Goal: Task Accomplishment & Management: Use online tool/utility

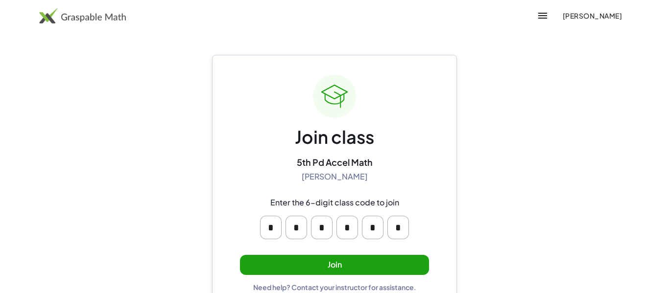
click at [395, 266] on button "Join" at bounding box center [334, 265] width 189 height 20
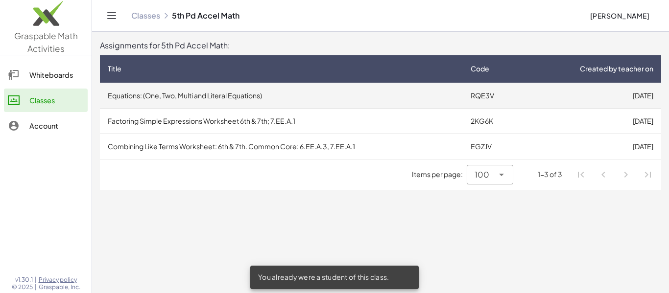
click at [363, 96] on td "Equations: (One, Two, Multi and Literal Equations)" at bounding box center [281, 95] width 363 height 25
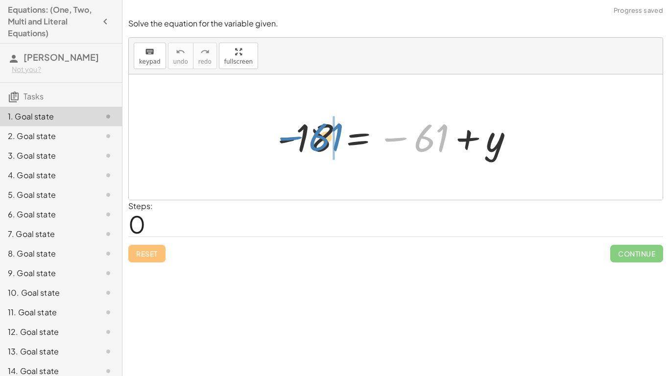
drag, startPoint x: 433, startPoint y: 141, endPoint x: 327, endPoint y: 140, distance: 106.3
click at [327, 140] on div at bounding box center [399, 137] width 253 height 48
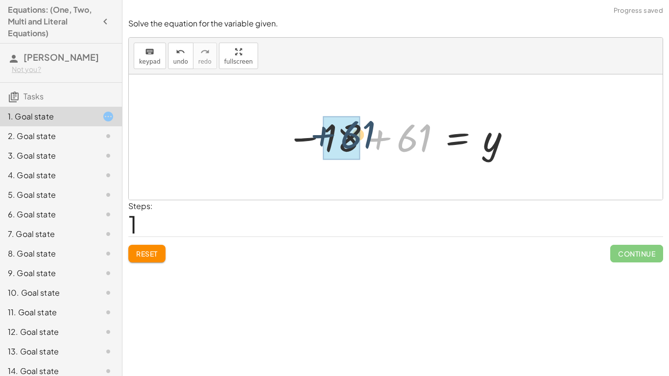
drag, startPoint x: 409, startPoint y: 143, endPoint x: 345, endPoint y: 140, distance: 64.2
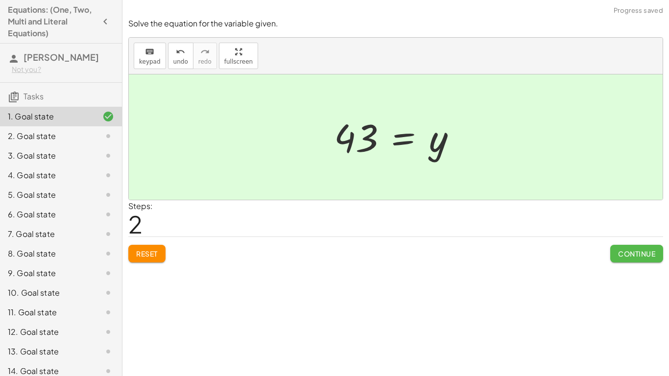
click at [626, 252] on span "Continue" at bounding box center [636, 253] width 37 height 9
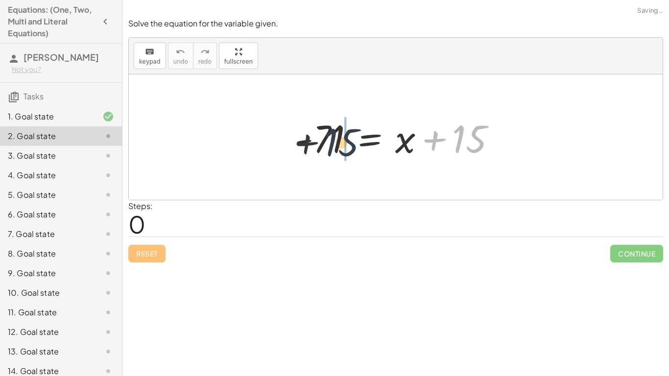
drag, startPoint x: 469, startPoint y: 136, endPoint x: 324, endPoint y: 138, distance: 144.5
click at [324, 138] on div at bounding box center [399, 137] width 219 height 50
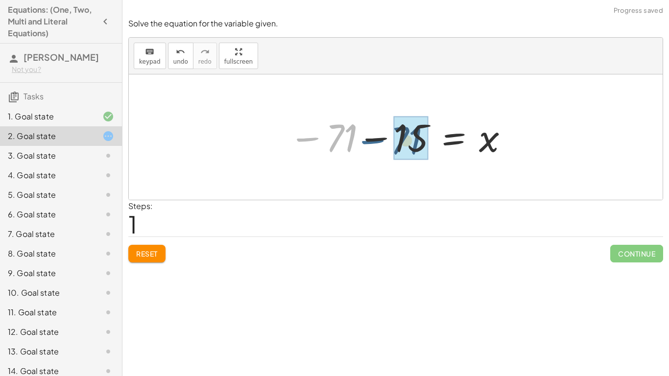
drag, startPoint x: 325, startPoint y: 142, endPoint x: 390, endPoint y: 145, distance: 65.7
click at [390, 145] on div at bounding box center [399, 137] width 231 height 48
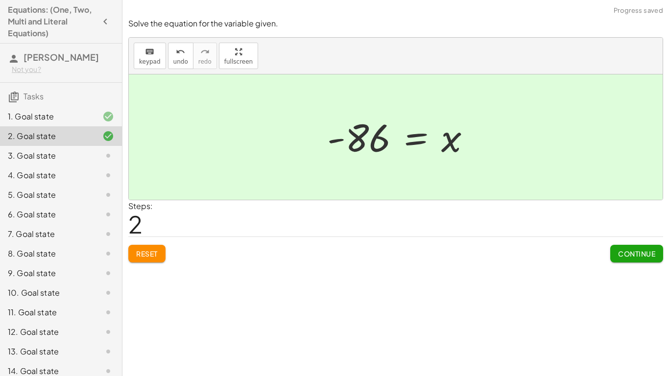
click at [631, 258] on span "Continue" at bounding box center [636, 253] width 37 height 9
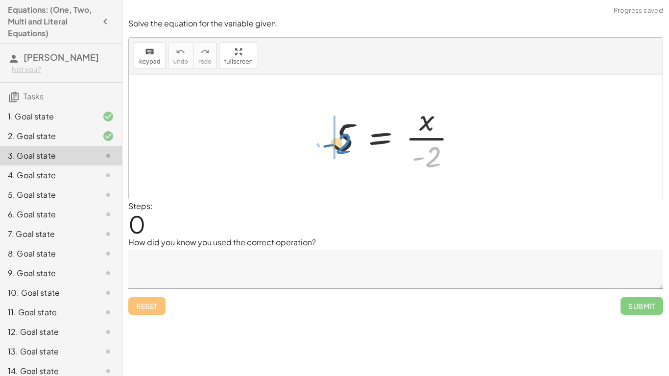
drag, startPoint x: 431, startPoint y: 157, endPoint x: 341, endPoint y: 144, distance: 91.1
click at [341, 144] on div at bounding box center [399, 136] width 141 height 75
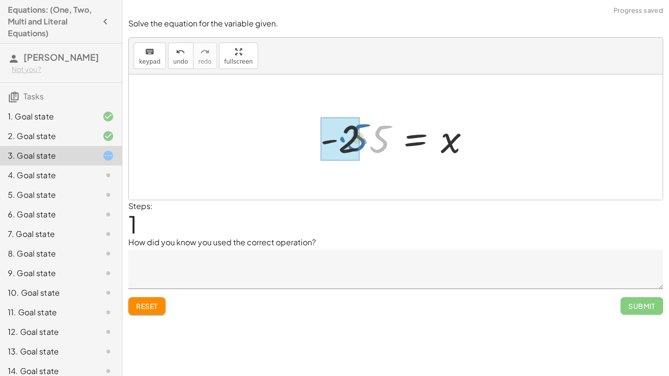
drag, startPoint x: 380, startPoint y: 146, endPoint x: 358, endPoint y: 144, distance: 22.1
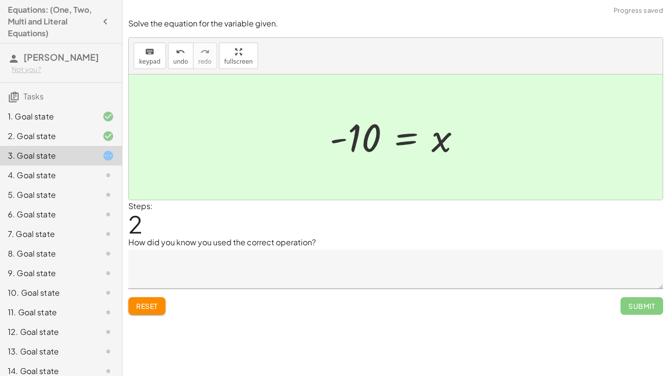
drag, startPoint x: 632, startPoint y: 303, endPoint x: 481, endPoint y: 281, distance: 152.4
click at [0, 0] on div "Solve the equation for the variable given. keyboard keypad undo undo redo redo …" at bounding box center [0, 0] width 0 height 0
click at [481, 281] on textarea at bounding box center [395, 269] width 535 height 39
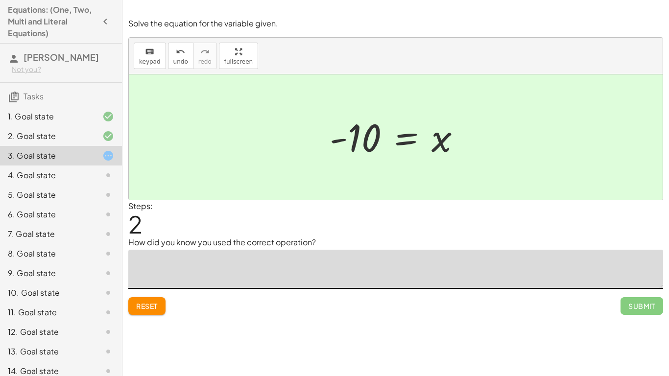
click at [86, 166] on div "2. Goal state" at bounding box center [61, 176] width 122 height 20
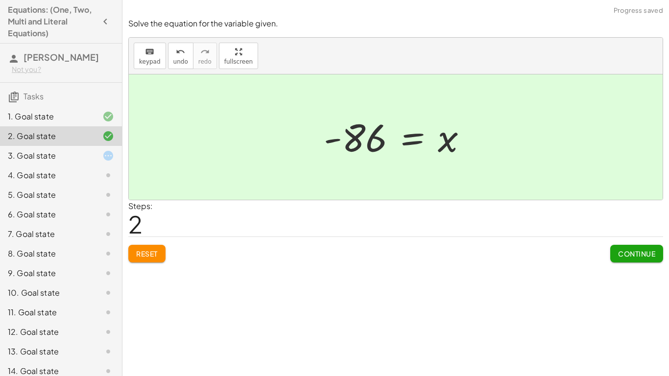
click at [79, 146] on div "2. Goal state" at bounding box center [61, 136] width 122 height 20
click at [77, 185] on div "3. Goal state" at bounding box center [61, 195] width 122 height 20
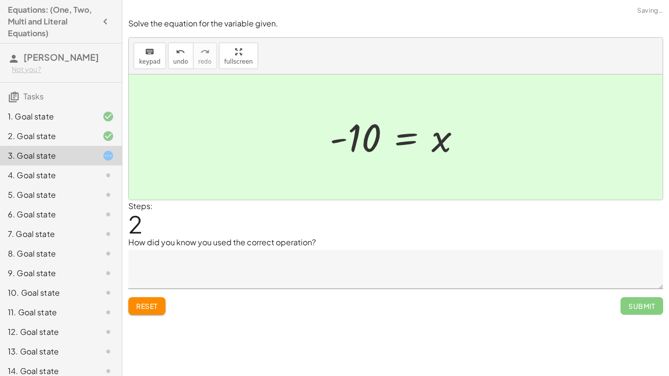
click at [179, 264] on textarea at bounding box center [395, 269] width 535 height 39
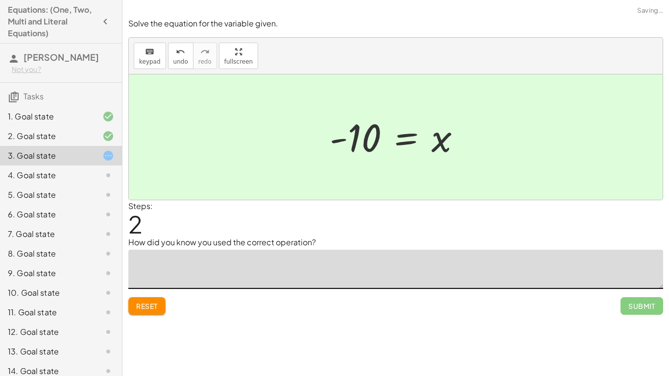
type textarea "*"
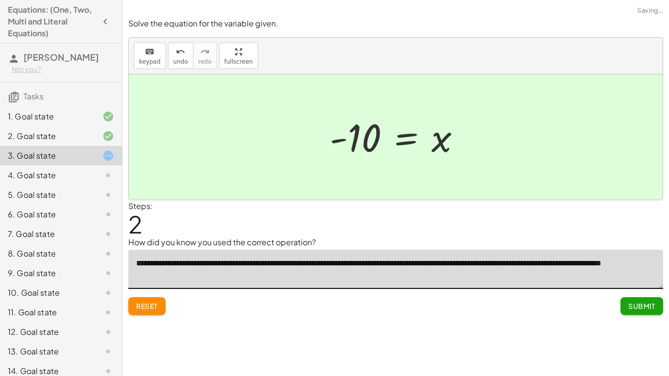
click at [233, 269] on textarea "**********" at bounding box center [395, 269] width 535 height 39
click at [238, 265] on textarea "**********" at bounding box center [395, 269] width 535 height 39
click at [235, 266] on textarea "**********" at bounding box center [395, 269] width 535 height 39
click at [294, 264] on textarea "**********" at bounding box center [395, 269] width 535 height 39
click at [518, 262] on textarea "**********" at bounding box center [395, 269] width 535 height 39
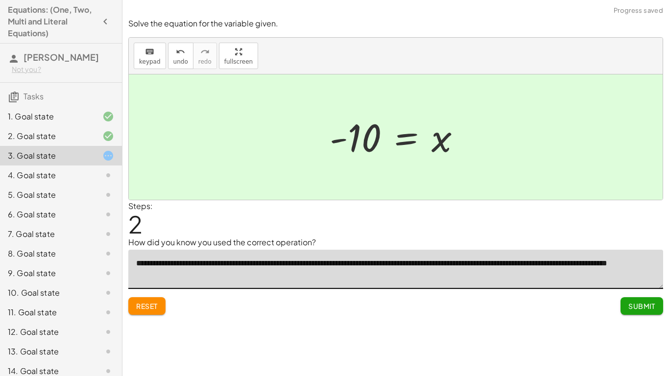
type textarea "**********"
click at [640, 293] on span "Submit" at bounding box center [641, 306] width 27 height 9
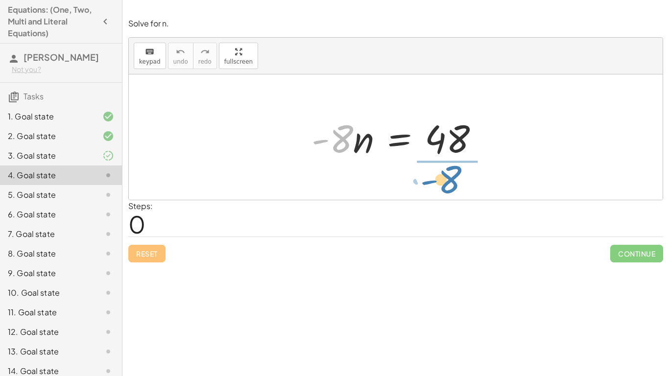
drag, startPoint x: 345, startPoint y: 146, endPoint x: 459, endPoint y: 188, distance: 121.4
click at [459, 188] on div "· - 8 · - 8 · n = 48" at bounding box center [396, 136] width 534 height 125
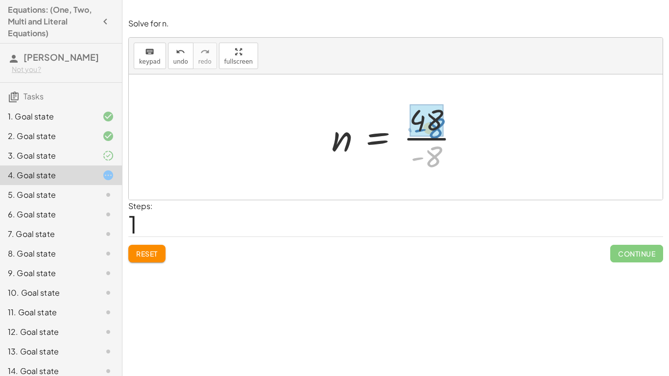
drag, startPoint x: 436, startPoint y: 154, endPoint x: 439, endPoint y: 125, distance: 28.5
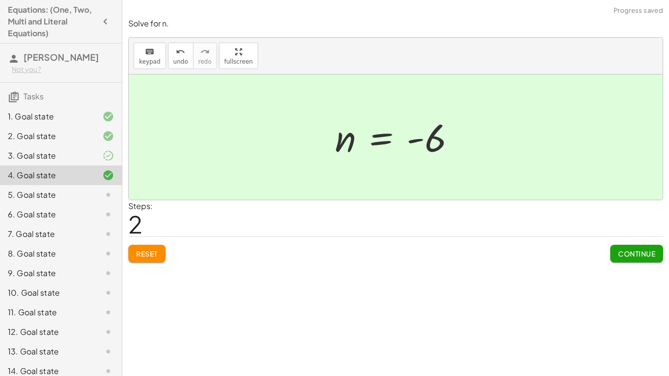
click at [623, 254] on span "Continue" at bounding box center [636, 253] width 37 height 9
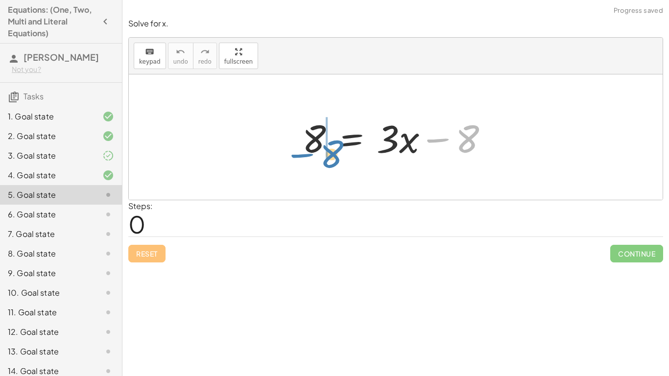
drag, startPoint x: 473, startPoint y: 141, endPoint x: 330, endPoint y: 152, distance: 143.5
click at [330, 152] on div at bounding box center [399, 137] width 204 height 50
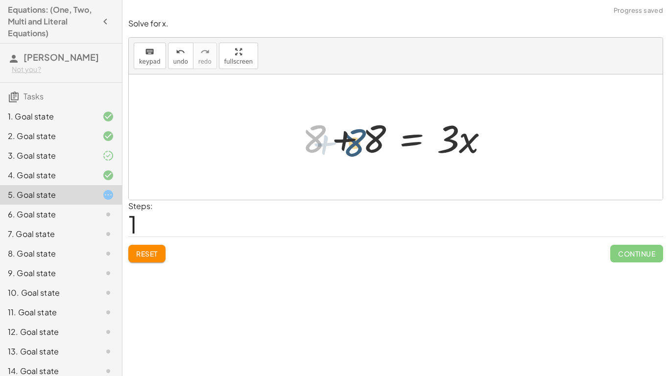
drag, startPoint x: 307, startPoint y: 143, endPoint x: 357, endPoint y: 147, distance: 50.1
click at [357, 147] on div at bounding box center [399, 137] width 204 height 50
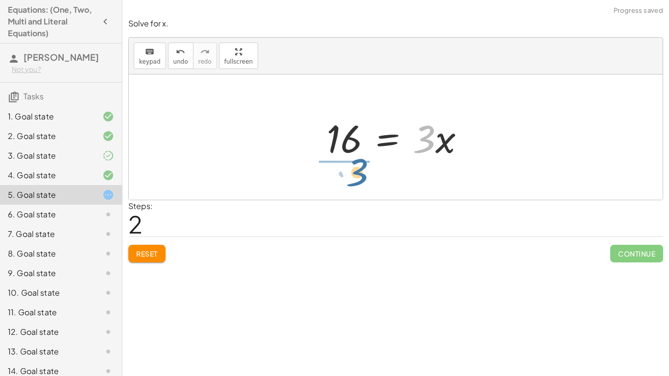
drag, startPoint x: 427, startPoint y: 140, endPoint x: 359, endPoint y: 173, distance: 75.6
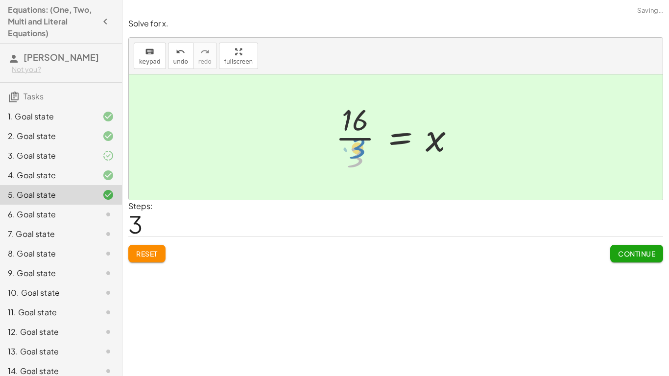
click at [352, 150] on div at bounding box center [399, 136] width 137 height 75
click at [627, 254] on span "Continue" at bounding box center [636, 253] width 37 height 9
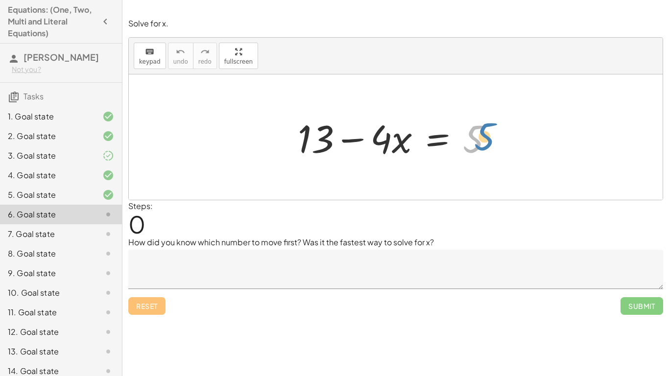
drag, startPoint x: 478, startPoint y: 133, endPoint x: 489, endPoint y: 130, distance: 11.2
click at [489, 130] on div at bounding box center [399, 137] width 213 height 50
drag, startPoint x: 316, startPoint y: 153, endPoint x: 494, endPoint y: 167, distance: 177.8
click at [494, 167] on div "+ 13 + 13 − · 4 · x = 5" at bounding box center [396, 136] width 534 height 125
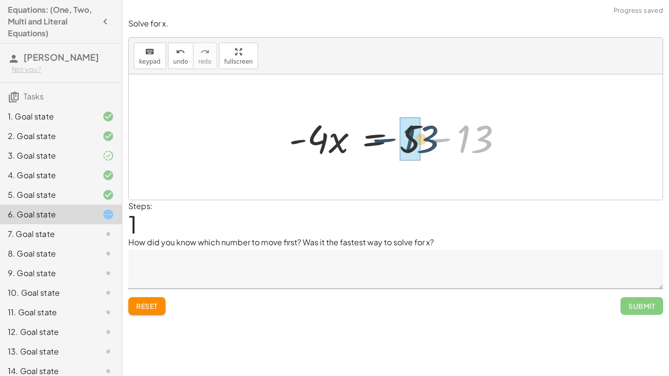
drag, startPoint x: 482, startPoint y: 147, endPoint x: 427, endPoint y: 147, distance: 54.8
click at [427, 147] on div at bounding box center [399, 137] width 231 height 50
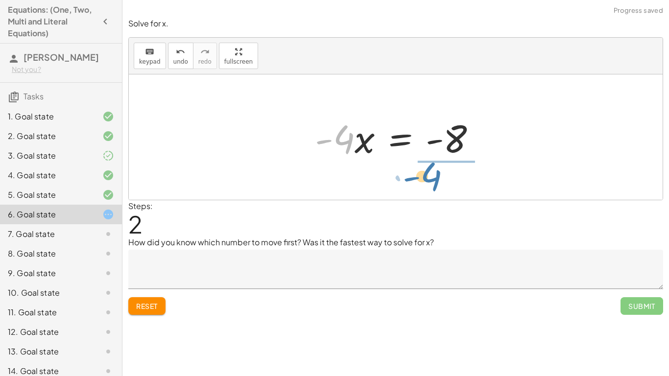
drag, startPoint x: 339, startPoint y: 152, endPoint x: 443, endPoint y: 183, distance: 108.3
click at [443, 183] on div "+ 13 − · 4 · x = 5 · - 4 · x = + 5 − 13 · - 4 · 4 · x = - - 8" at bounding box center [396, 136] width 534 height 125
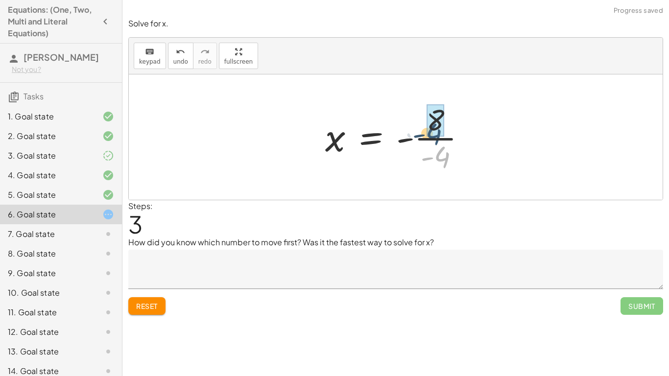
drag, startPoint x: 443, startPoint y: 159, endPoint x: 434, endPoint y: 137, distance: 23.6
drag, startPoint x: 444, startPoint y: 141, endPoint x: 428, endPoint y: 142, distance: 15.2
click at [428, 142] on div at bounding box center [399, 137] width 155 height 48
drag, startPoint x: 415, startPoint y: 141, endPoint x: 431, endPoint y: 150, distance: 18.2
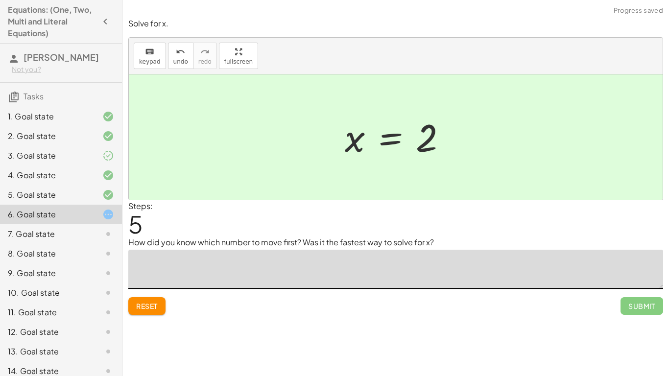
click at [242, 268] on textarea at bounding box center [395, 269] width 535 height 39
click at [162, 293] on button "Reset" at bounding box center [146, 306] width 37 height 18
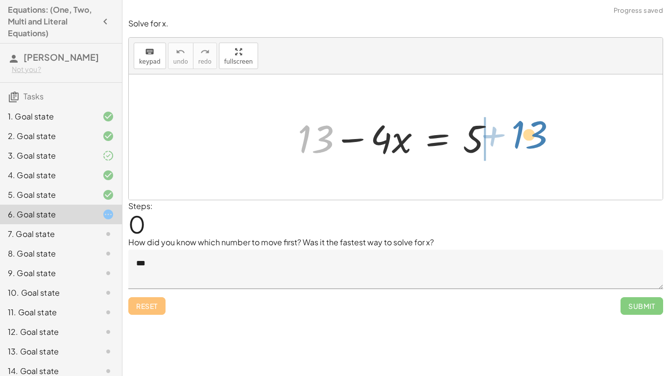
drag, startPoint x: 308, startPoint y: 161, endPoint x: 521, endPoint y: 157, distance: 213.0
click at [521, 157] on div "+ 13 + 13 − · 4 · x = 5" at bounding box center [396, 136] width 534 height 125
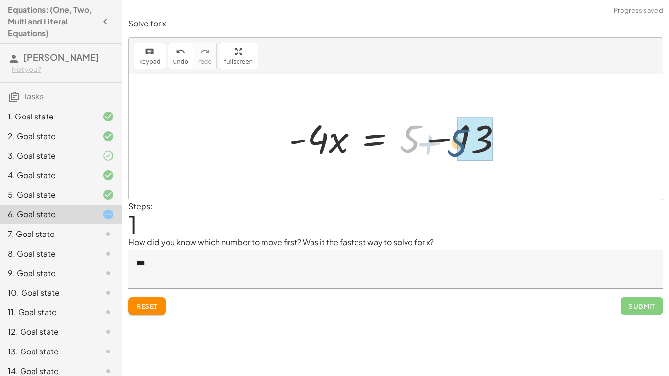
drag, startPoint x: 414, startPoint y: 147, endPoint x: 473, endPoint y: 154, distance: 58.7
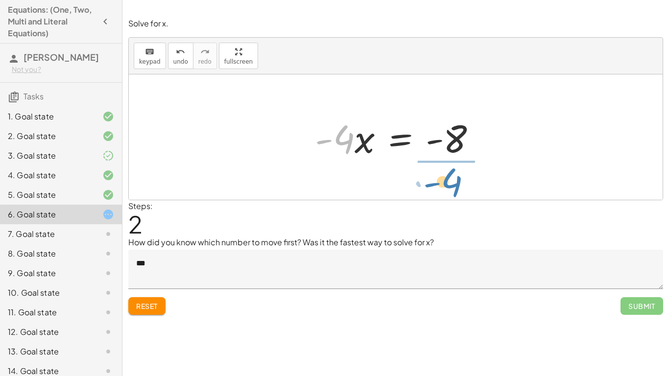
drag, startPoint x: 333, startPoint y: 145, endPoint x: 442, endPoint y: 186, distance: 115.8
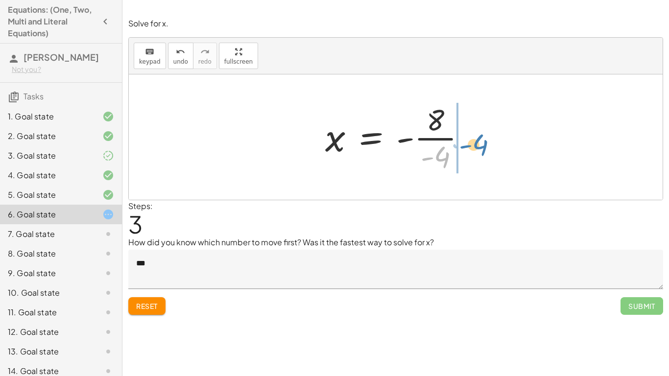
drag, startPoint x: 444, startPoint y: 159, endPoint x: 482, endPoint y: 147, distance: 40.1
click at [482, 147] on div "+ 13 − · 4 · x = 5 · - 4 · x = + 5 − 13 · - 4 · x = - 8 · - 4 · 4 x = - - 8 ·" at bounding box center [396, 136] width 534 height 125
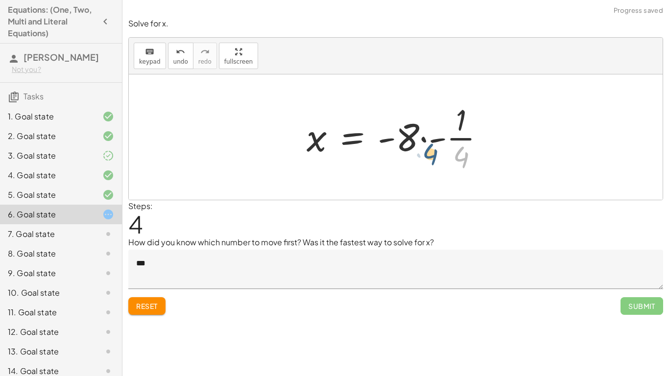
click at [463, 153] on div at bounding box center [400, 136] width 196 height 75
drag, startPoint x: 455, startPoint y: 139, endPoint x: 420, endPoint y: 145, distance: 35.3
click at [420, 145] on div at bounding box center [400, 136] width 196 height 75
drag, startPoint x: 446, startPoint y: 140, endPoint x: 422, endPoint y: 142, distance: 24.6
click at [422, 142] on div at bounding box center [400, 136] width 196 height 75
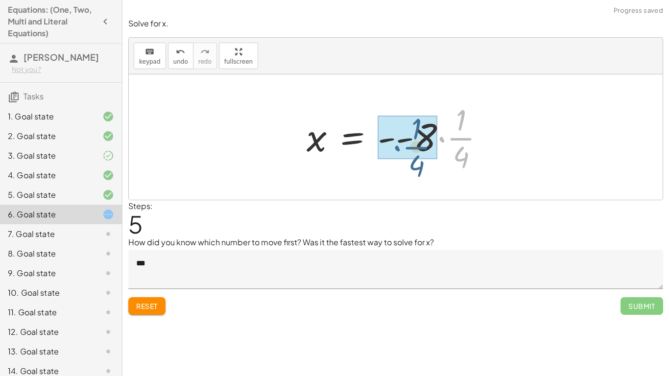
drag, startPoint x: 452, startPoint y: 139, endPoint x: 405, endPoint y: 147, distance: 48.2
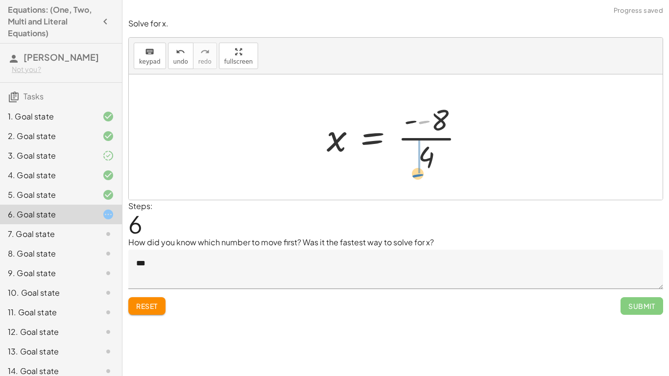
drag, startPoint x: 423, startPoint y: 118, endPoint x: 416, endPoint y: 174, distance: 56.2
click at [416, 174] on div at bounding box center [399, 136] width 155 height 75
click at [418, 152] on div at bounding box center [400, 136] width 142 height 75
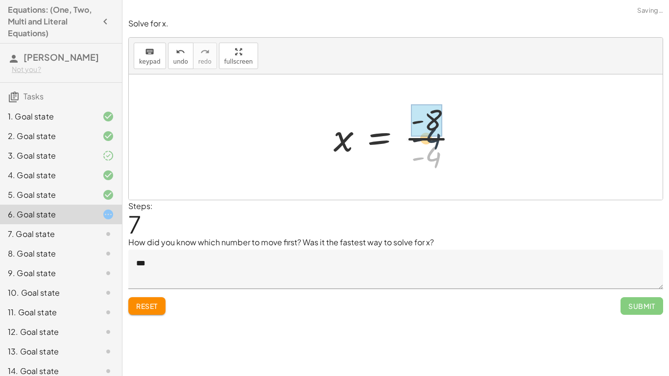
drag, startPoint x: 436, startPoint y: 159, endPoint x: 434, endPoint y: 133, distance: 25.6
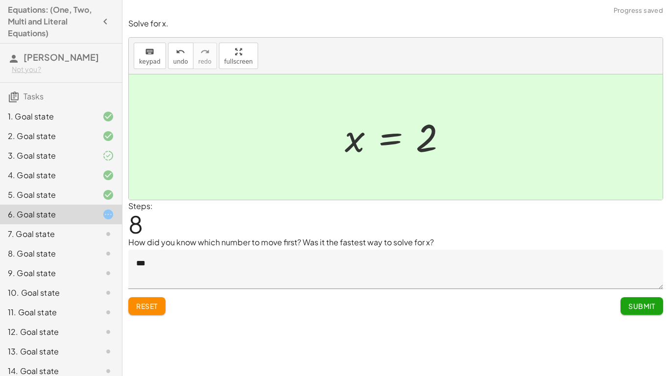
click at [160, 293] on button "Reset" at bounding box center [146, 306] width 37 height 18
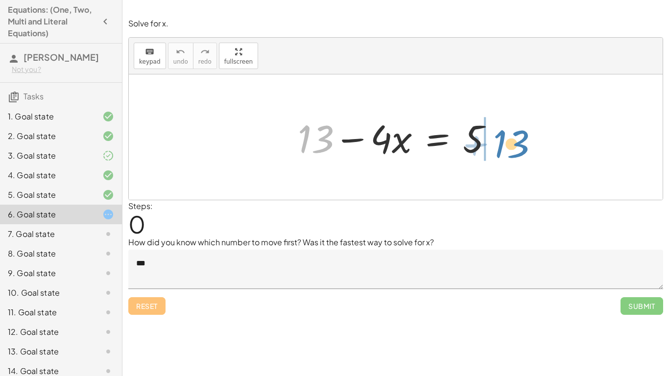
drag, startPoint x: 318, startPoint y: 157, endPoint x: 514, endPoint y: 162, distance: 195.9
click at [514, 162] on div "+ 13 + 13 − · 4 · x = 5" at bounding box center [396, 136] width 534 height 125
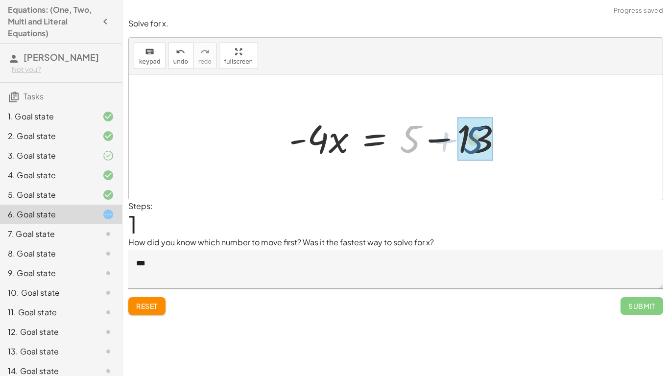
drag, startPoint x: 414, startPoint y: 148, endPoint x: 478, endPoint y: 149, distance: 64.2
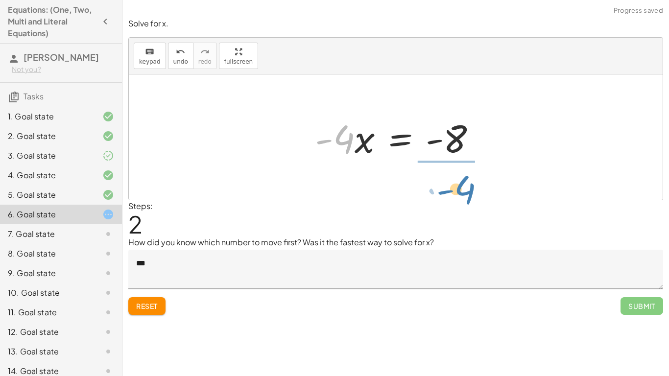
drag, startPoint x: 347, startPoint y: 136, endPoint x: 469, endPoint y: 185, distance: 131.4
click at [469, 185] on div "+ 13 − · 4 · x = 5 · - 4 · x = + 5 − 13 · - 4 · 4 · x = - - 8" at bounding box center [396, 136] width 534 height 125
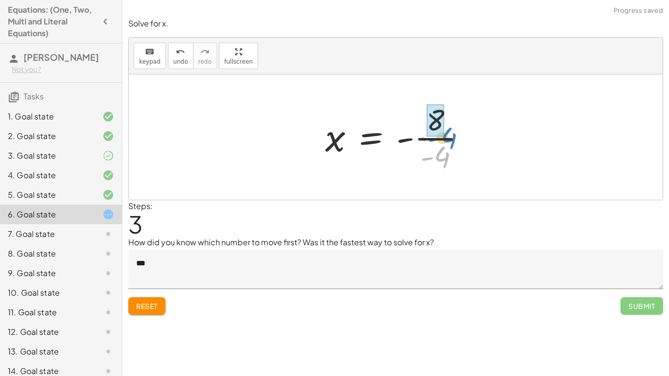
drag, startPoint x: 440, startPoint y: 156, endPoint x: 438, endPoint y: 135, distance: 21.1
drag, startPoint x: 407, startPoint y: 140, endPoint x: 422, endPoint y: 143, distance: 14.5
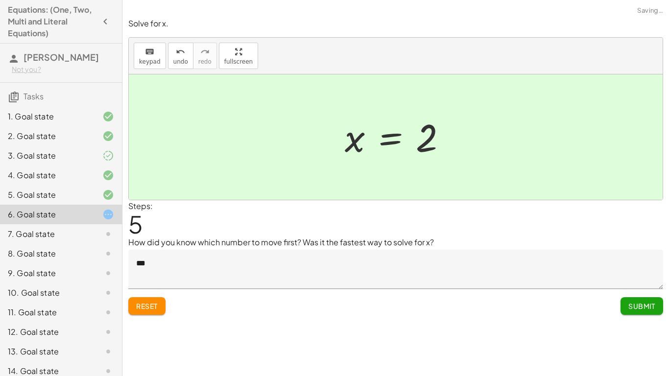
click at [286, 261] on textarea "***" at bounding box center [395, 269] width 535 height 39
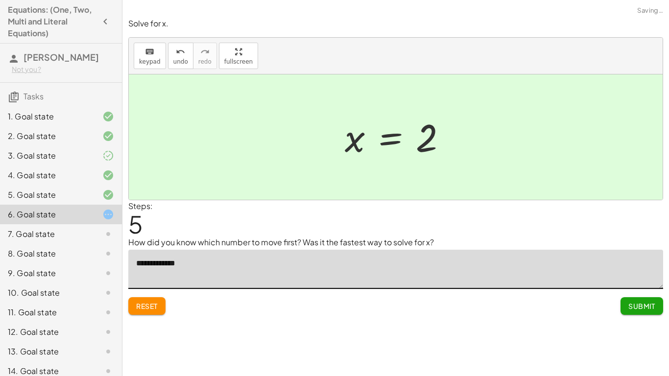
type textarea "**********"
